Goal: Transaction & Acquisition: Purchase product/service

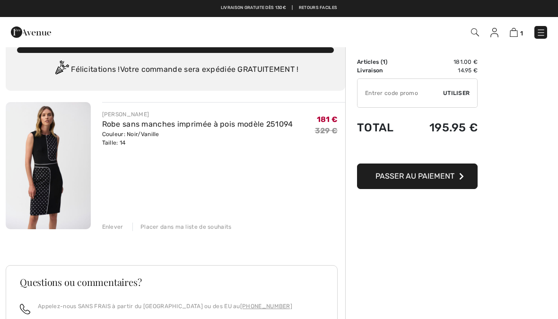
scroll to position [18, 0]
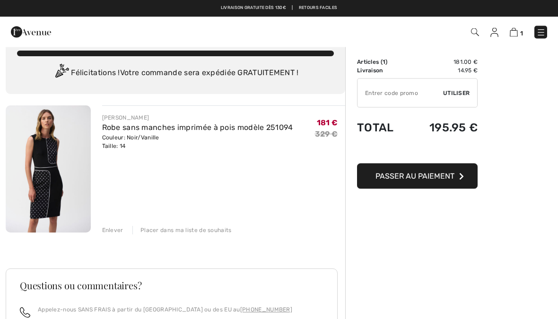
click at [436, 175] on span "Passer au paiement" at bounding box center [414, 176] width 79 height 9
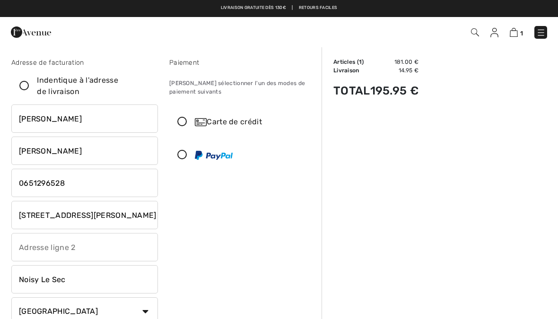
click at [56, 122] on input "[PERSON_NAME]" at bounding box center [84, 118] width 147 height 28
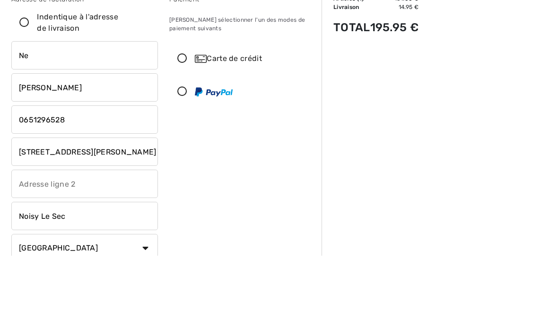
type input "N"
type input "[PERSON_NAME]"
click at [59, 137] on input "[PERSON_NAME]" at bounding box center [84, 151] width 147 height 28
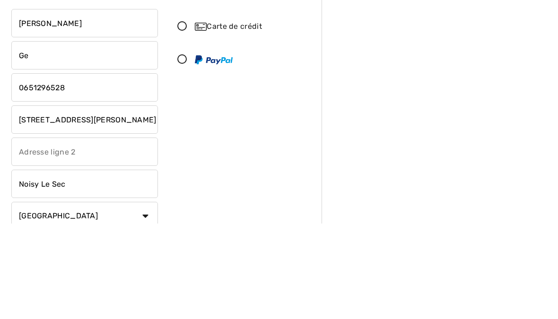
type input "G"
type input "1"
type input "ATTIA"
click at [83, 169] on input "phone" at bounding box center [84, 183] width 147 height 28
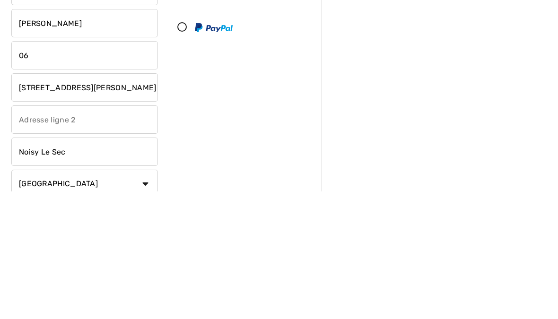
type input "0"
type input "0652733585"
click at [95, 201] on input "15 Allée Gounod" at bounding box center [84, 215] width 147 height 28
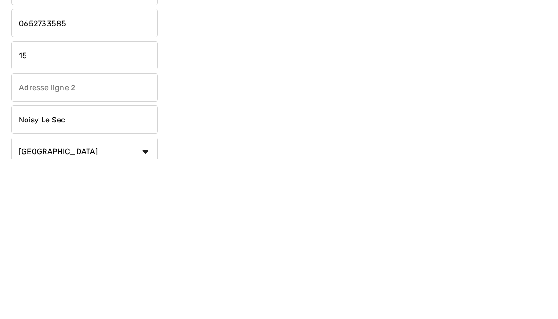
type input "1"
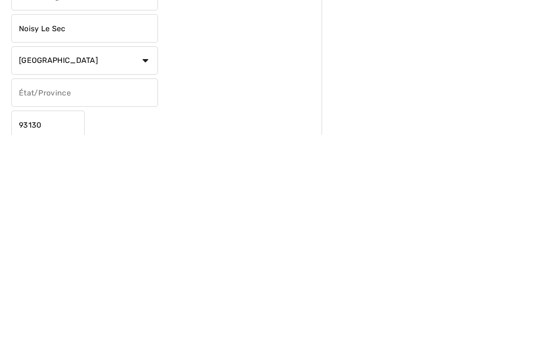
click at [65, 319] on input "93130" at bounding box center [47, 345] width 73 height 28
type input "95 Bd de la Boissière"
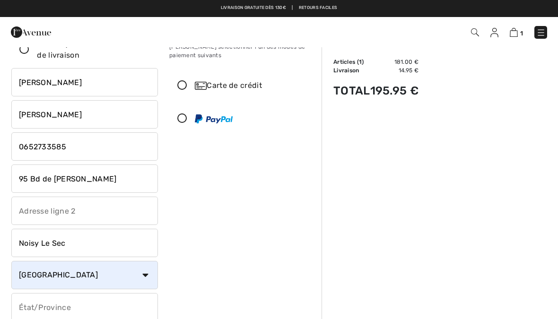
scroll to position [34, 0]
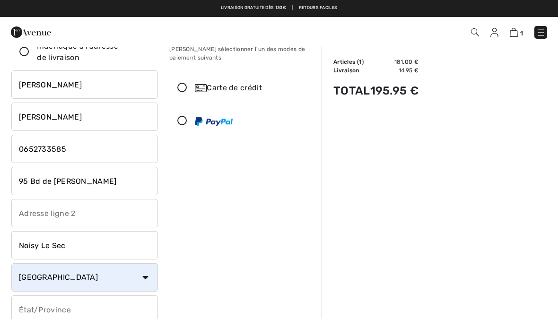
click at [186, 89] on icon at bounding box center [182, 88] width 25 height 10
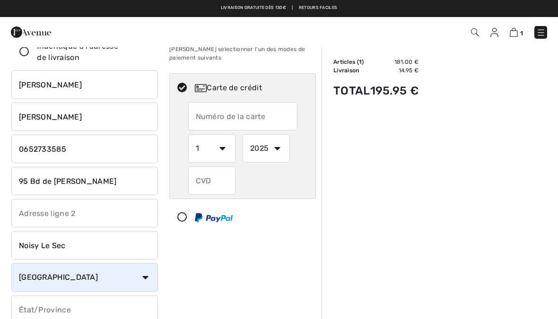
scroll to position [0, 0]
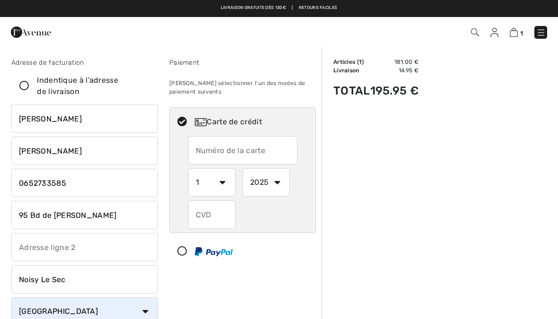
click at [209, 155] on input "text" at bounding box center [242, 150] width 109 height 28
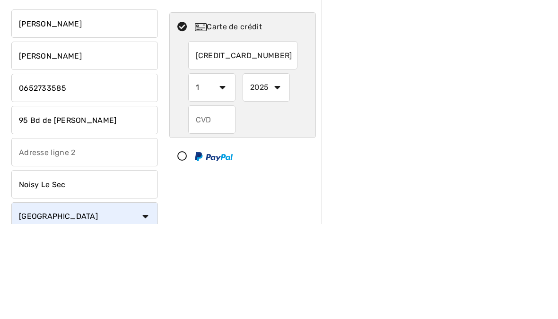
type input "5131388203678644"
click at [211, 168] on select "1 2 3 4 5 6 7 8 9 10 11 12" at bounding box center [211, 182] width 47 height 28
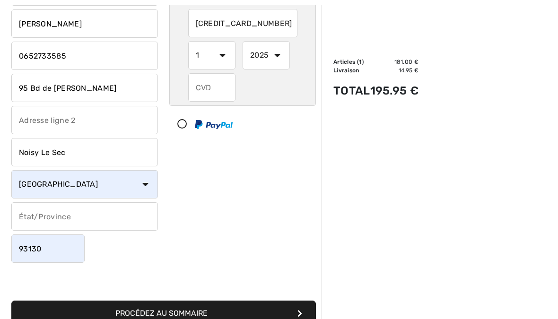
select select "10"
click at [276, 62] on select "2025 2026 2027 2028 2029 2030 2031 2032 2033 2034 2035" at bounding box center [266, 55] width 47 height 28
select select "2028"
click at [224, 94] on input "text" at bounding box center [211, 87] width 47 height 28
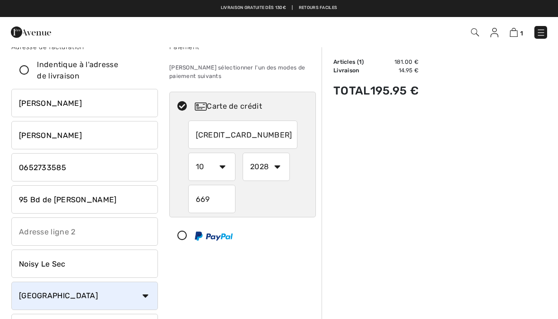
scroll to position [15, 0]
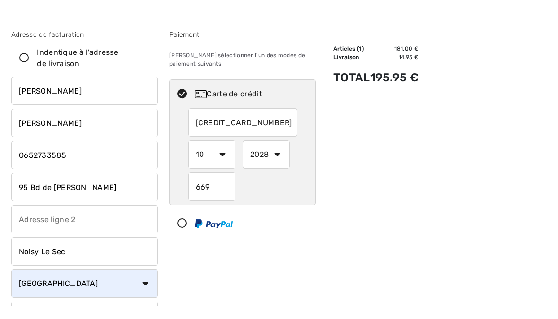
type input "669"
click at [24, 67] on icon at bounding box center [24, 72] width 25 height 10
click at [144, 59] on input "Indentique à l'adresse de livraison" at bounding box center [147, 71] width 6 height 28
checkbox input "true"
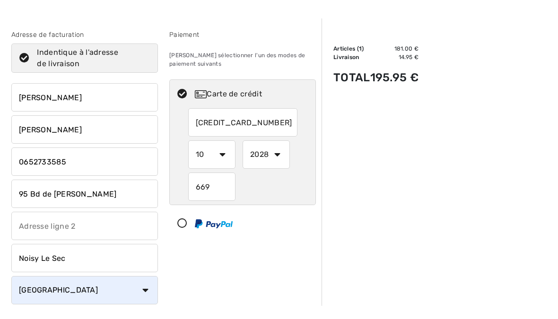
scroll to position [28, 0]
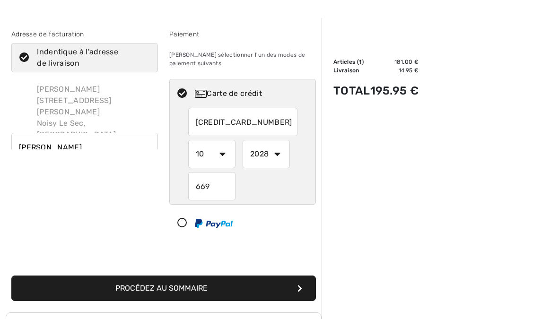
type input "Attia"
type input "95 Bd De La Boissière"
click at [28, 61] on icon at bounding box center [24, 58] width 25 height 10
click at [144, 61] on input "Indentique à l'adresse de livraison" at bounding box center [147, 58] width 6 height 28
checkbox input "false"
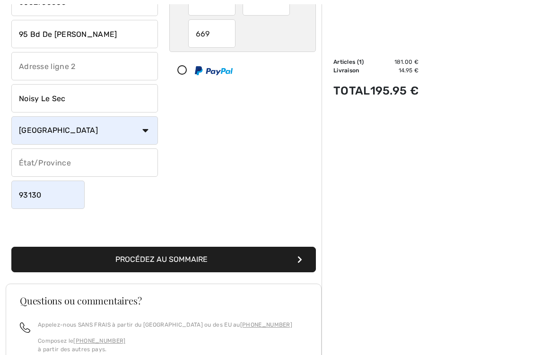
scroll to position [182, 0]
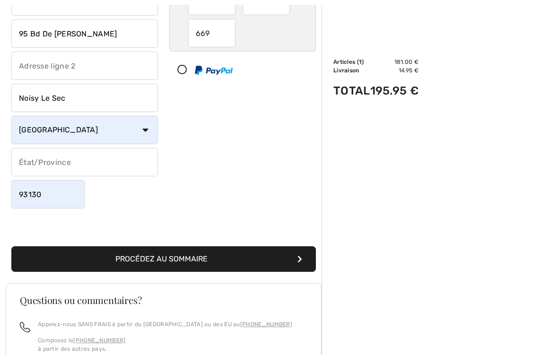
click at [251, 259] on button "Procédez au sommaire" at bounding box center [163, 259] width 305 height 26
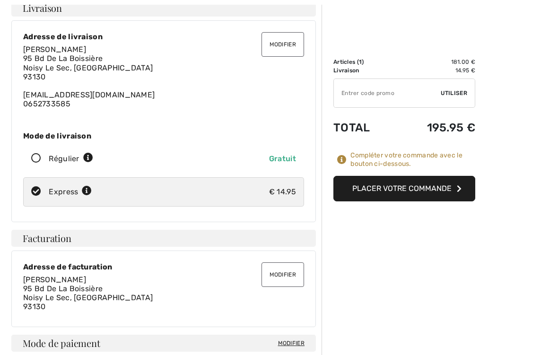
scroll to position [64, 0]
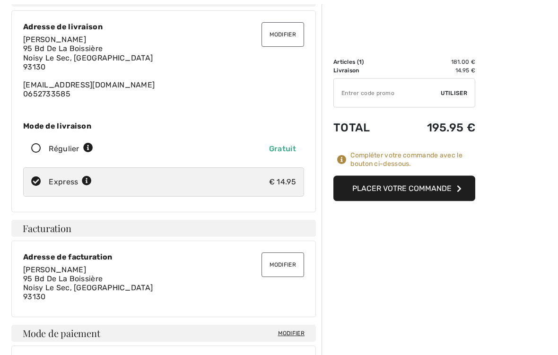
click at [287, 267] on button "Modifier" at bounding box center [282, 265] width 43 height 25
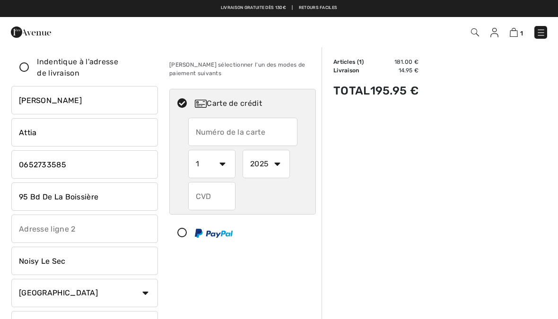
scroll to position [18, 0]
click at [71, 106] on input "[PERSON_NAME]" at bounding box center [84, 101] width 147 height 28
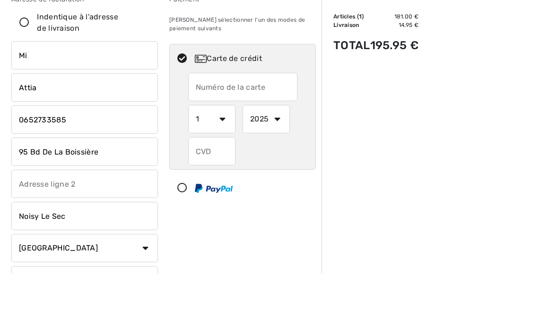
type input "M"
click at [26, 63] on icon at bounding box center [24, 68] width 25 height 10
click at [144, 54] on input "Indentique à l'adresse de livraison" at bounding box center [147, 68] width 6 height 28
checkbox input "true"
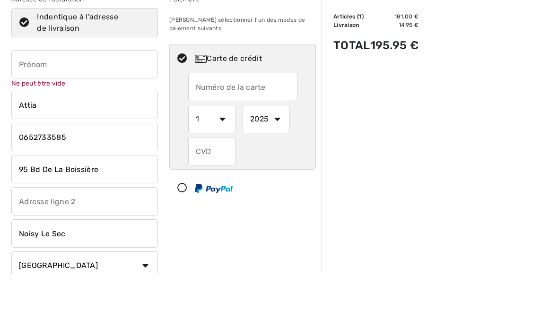
scroll to position [63, 0]
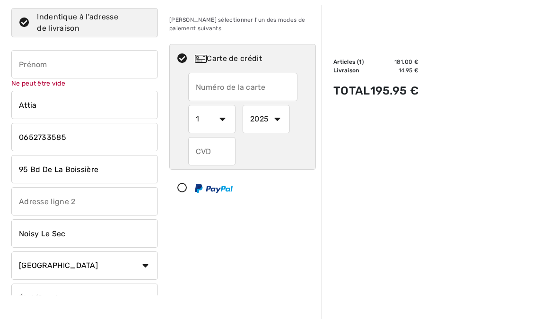
type input "[PERSON_NAME]"
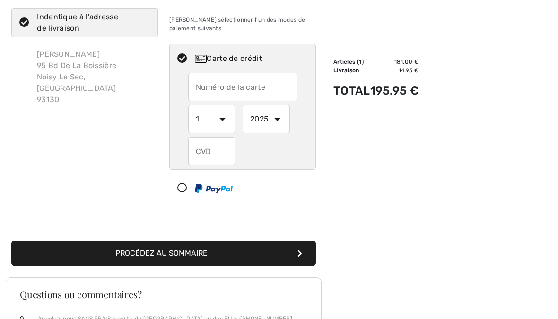
click at [288, 252] on button "Procédez au sommaire" at bounding box center [163, 254] width 305 height 26
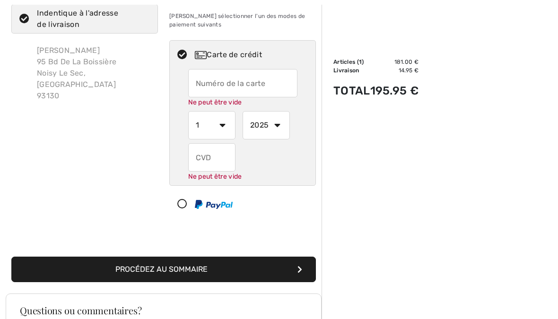
scroll to position [68, 0]
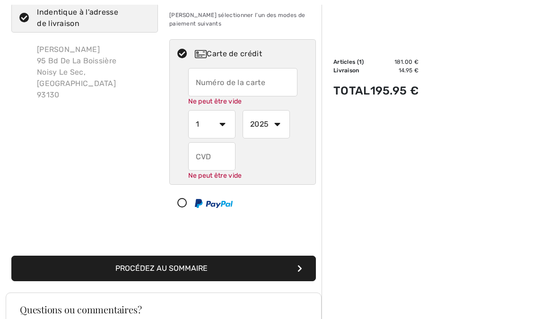
click at [233, 85] on input "text" at bounding box center [242, 83] width 109 height 28
radio input "true"
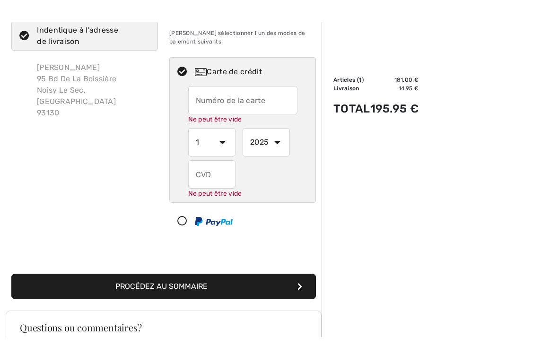
scroll to position [68, 0]
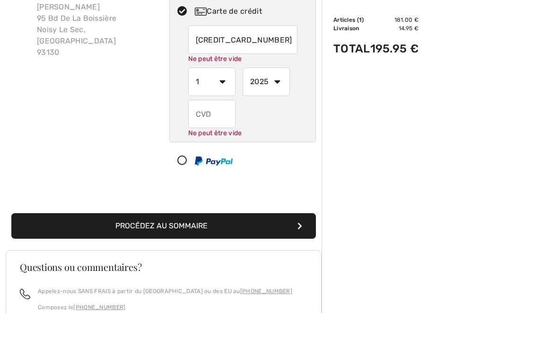
type input "5131388203678644"
click at [224, 110] on select "1 2 3 4 5 6 7 8 9 10 11 12" at bounding box center [211, 124] width 47 height 28
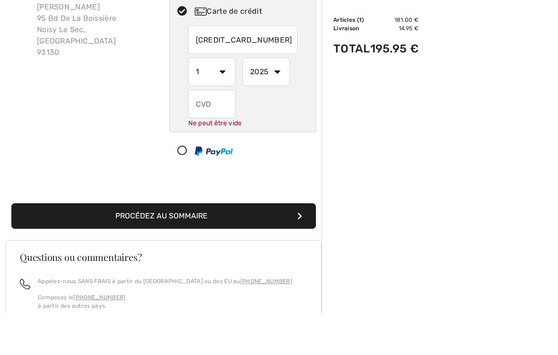
radio input "true"
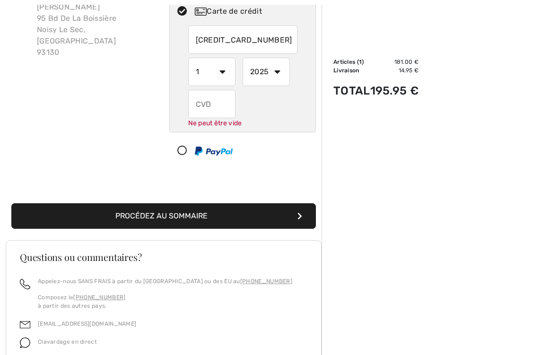
select select "10"
click at [277, 76] on select "2025 2026 2027 2028 2029 2030 2031 2032 2033 2034 2035" at bounding box center [266, 72] width 47 height 28
radio input "true"
select select "2028"
click at [219, 106] on input "text" at bounding box center [211, 104] width 47 height 28
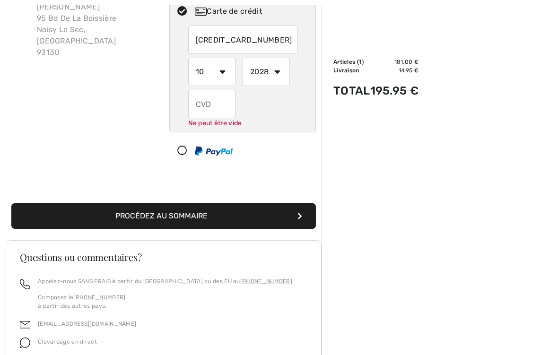
radio input "true"
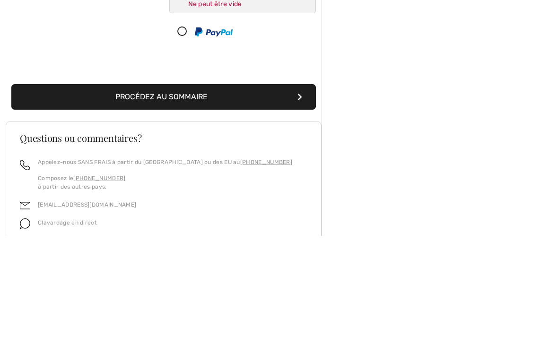
type input "669"
click at [272, 112] on div "Adresse de facturation Indentique à l'adresse de livraison Micheline Attia 95 B…" at bounding box center [164, 83] width 316 height 316
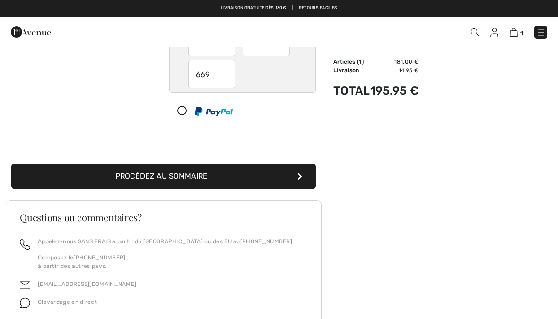
scroll to position [140, 0]
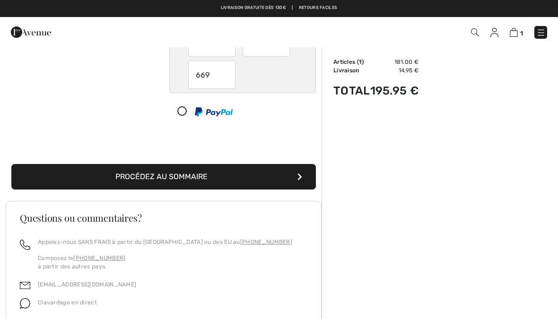
click at [270, 173] on button "Procédez au sommaire" at bounding box center [163, 177] width 305 height 26
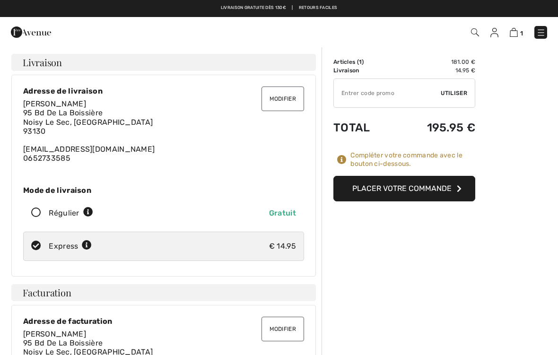
scroll to position [15, 0]
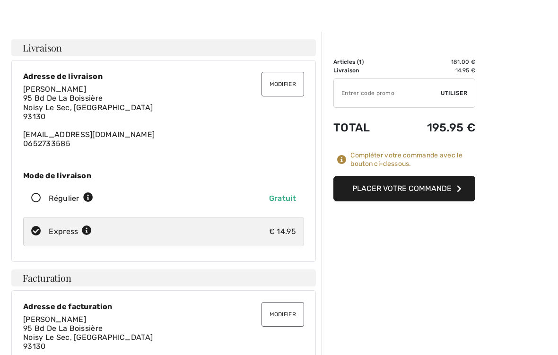
click at [439, 187] on button "Placer votre commande" at bounding box center [404, 189] width 142 height 26
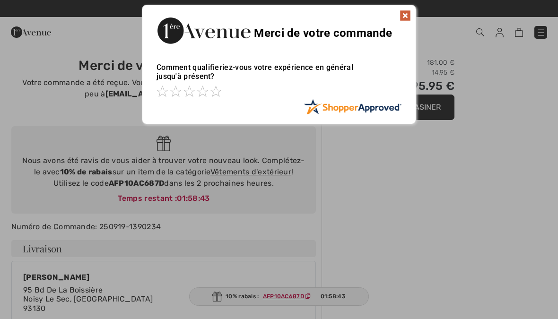
click at [404, 19] on img at bounding box center [405, 15] width 11 height 11
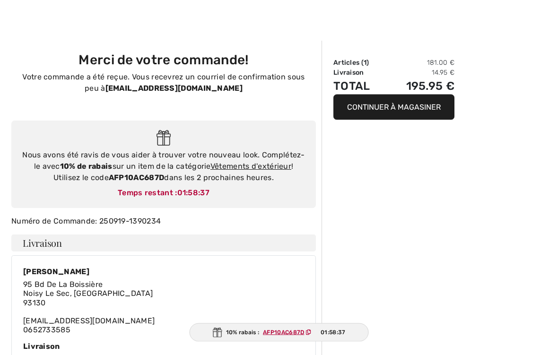
scroll to position [6, 0]
click at [395, 104] on button "Continuer à magasiner" at bounding box center [393, 108] width 121 height 26
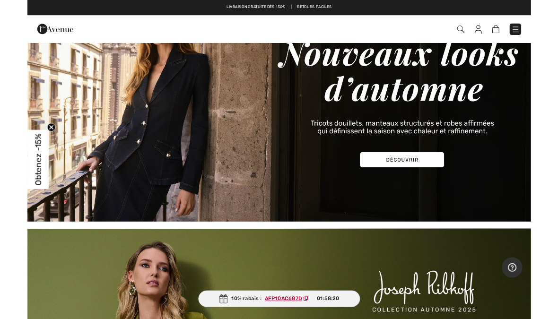
scroll to position [125, 0]
